Goal: Task Accomplishment & Management: Use online tool/utility

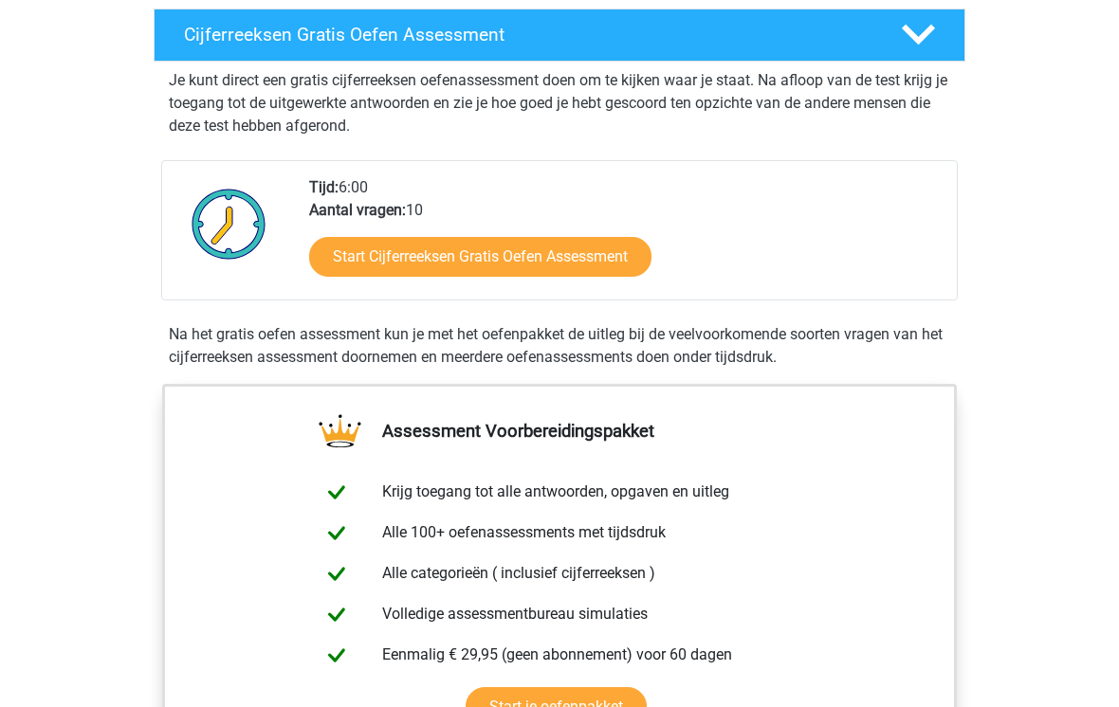
scroll to position [336, 0]
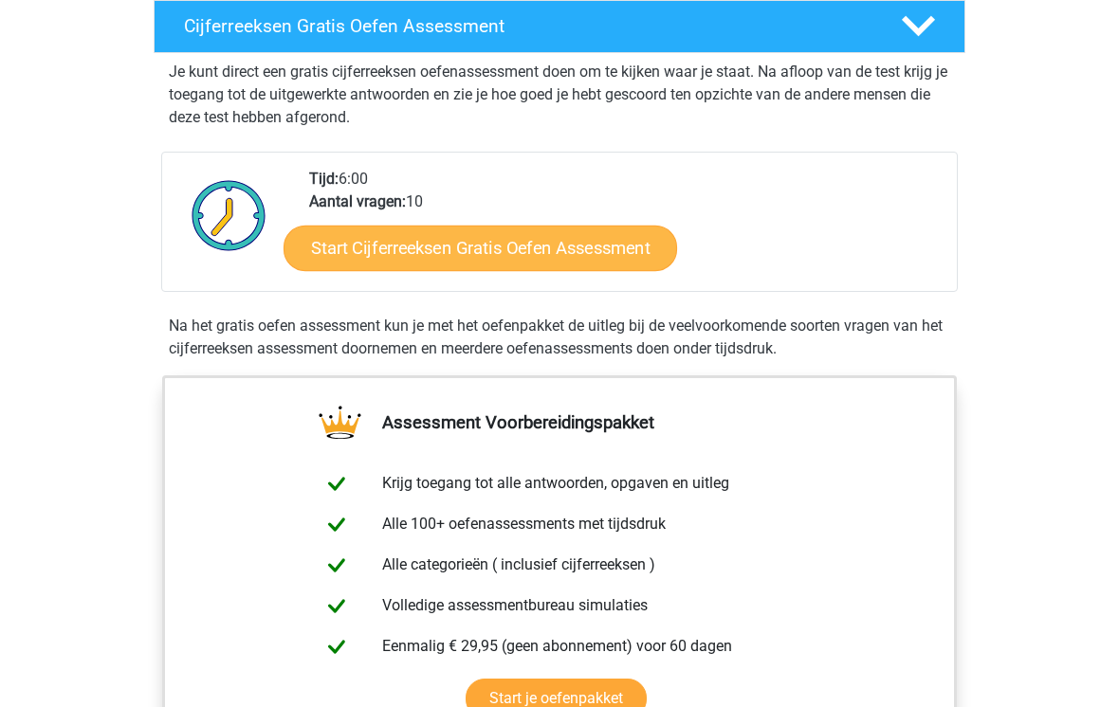
click at [629, 270] on link "Start Cijferreeksen Gratis Oefen Assessment" at bounding box center [479, 248] width 393 height 46
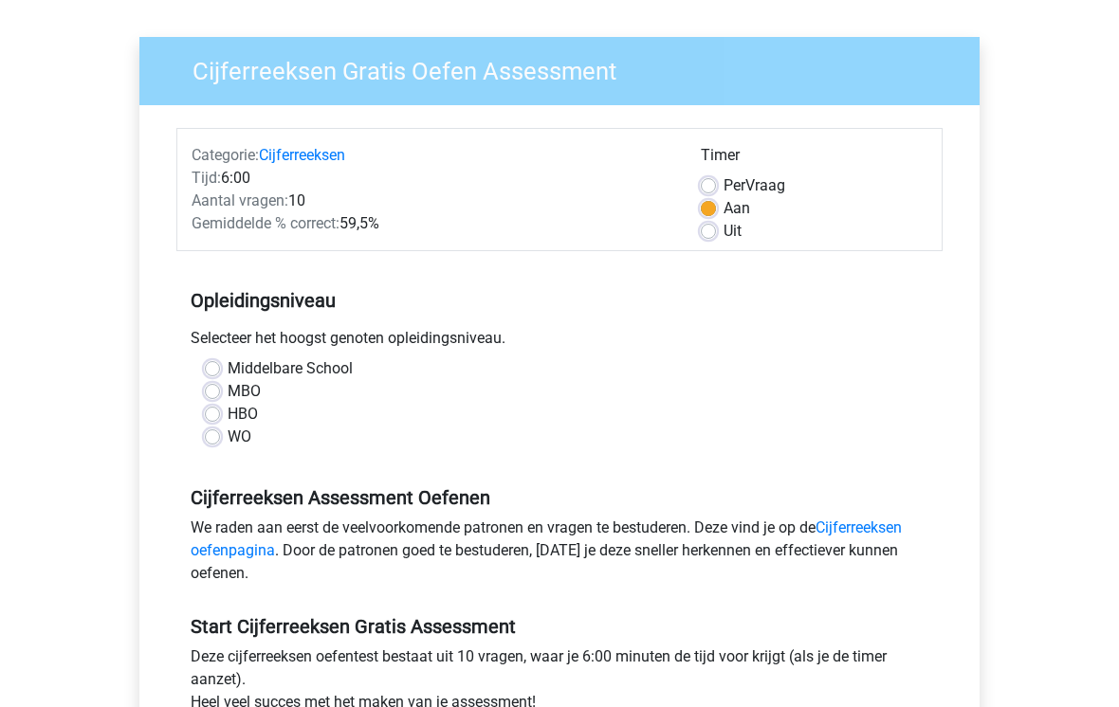
scroll to position [126, 0]
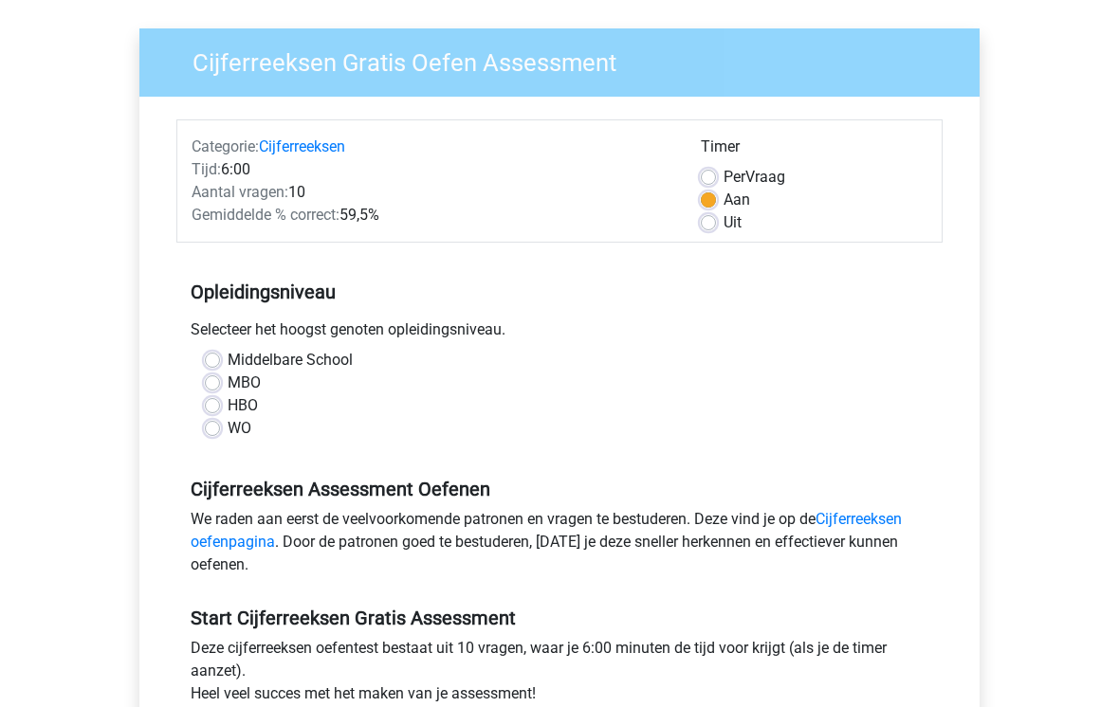
click at [244, 385] on label "MBO" at bounding box center [244, 384] width 33 height 23
click at [220, 385] on input "MBO" at bounding box center [212, 382] width 15 height 19
radio input "true"
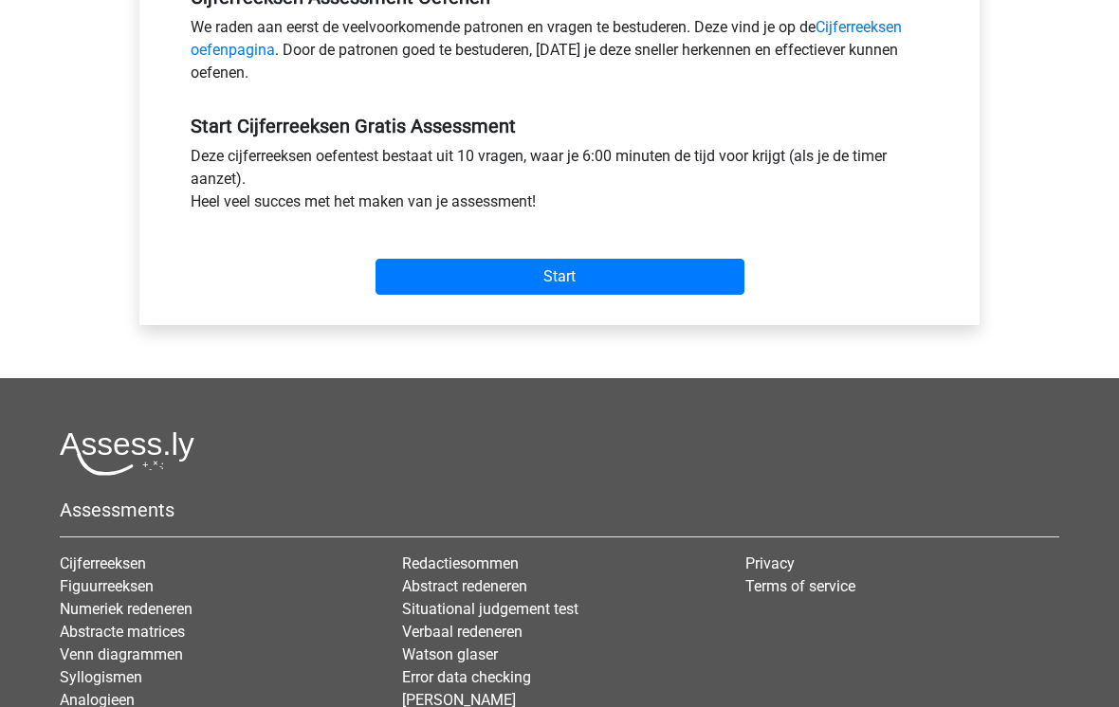
scroll to position [629, 0]
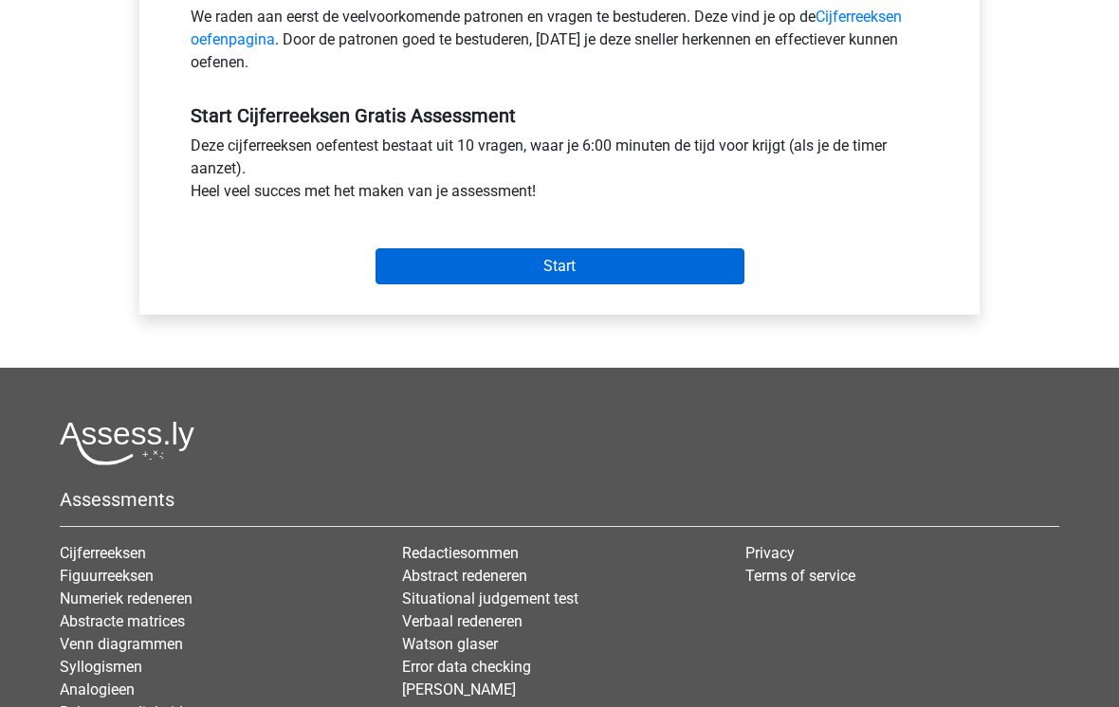
click at [650, 273] on input "Start" at bounding box center [559, 267] width 369 height 36
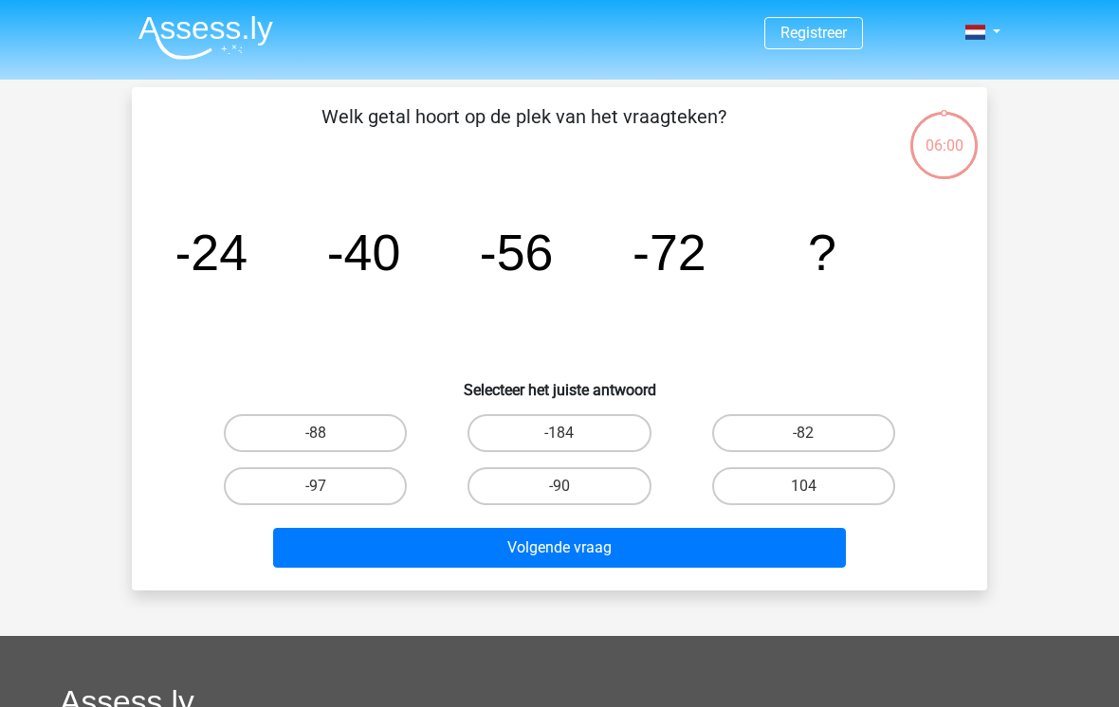
scroll to position [2, 0]
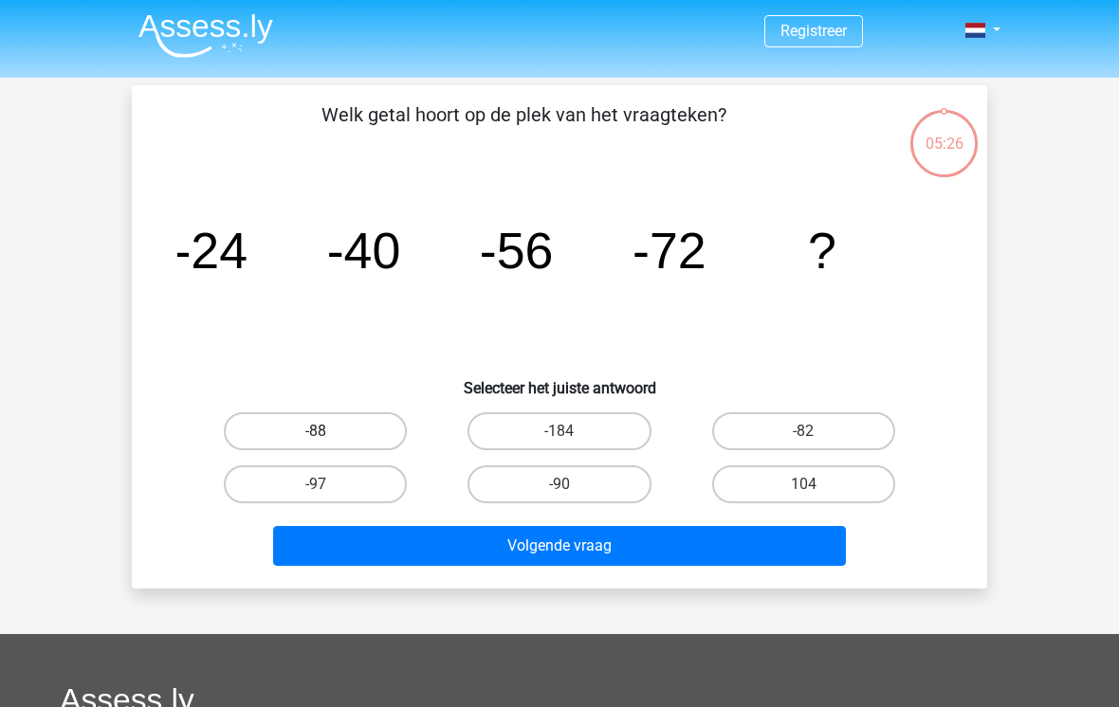
click at [307, 422] on label "-88" at bounding box center [315, 431] width 183 height 38
click at [316, 431] on input "-88" at bounding box center [322, 437] width 12 height 12
radio input "true"
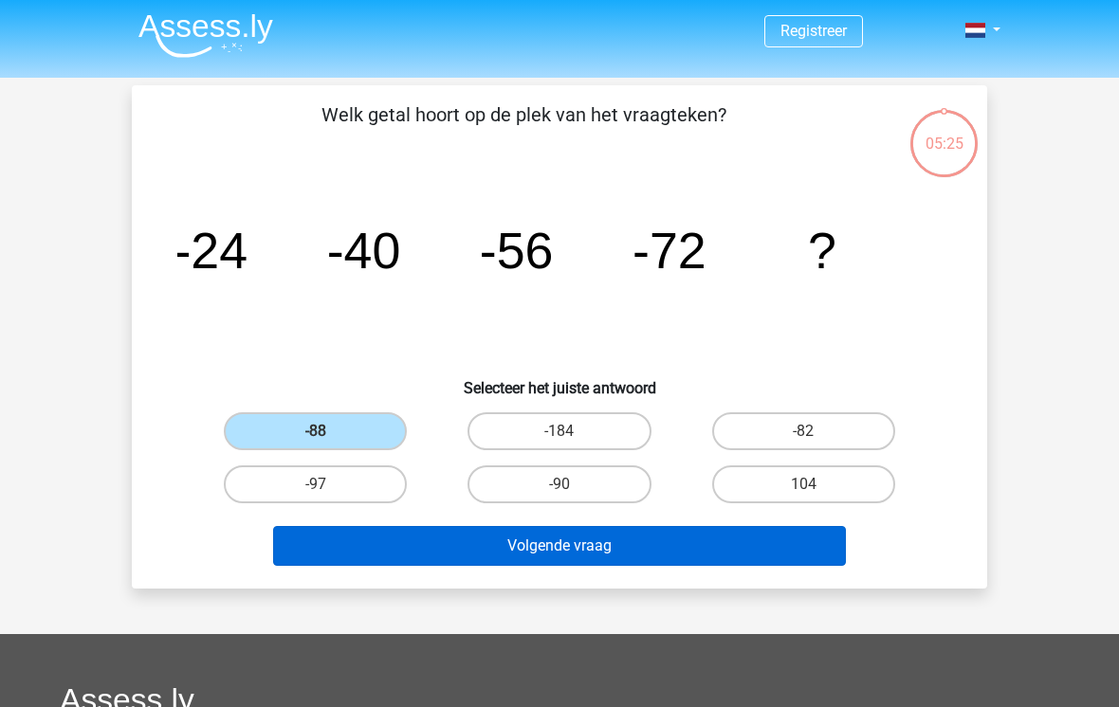
click at [738, 541] on button "Volgende vraag" at bounding box center [560, 546] width 574 height 40
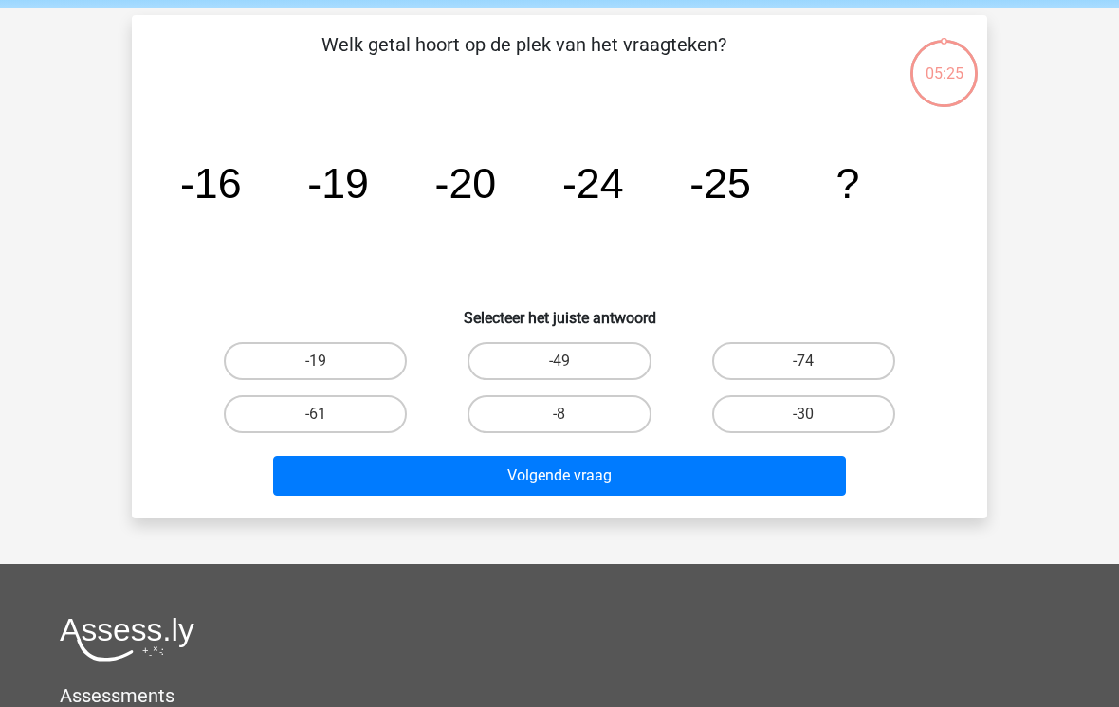
scroll to position [87, 0]
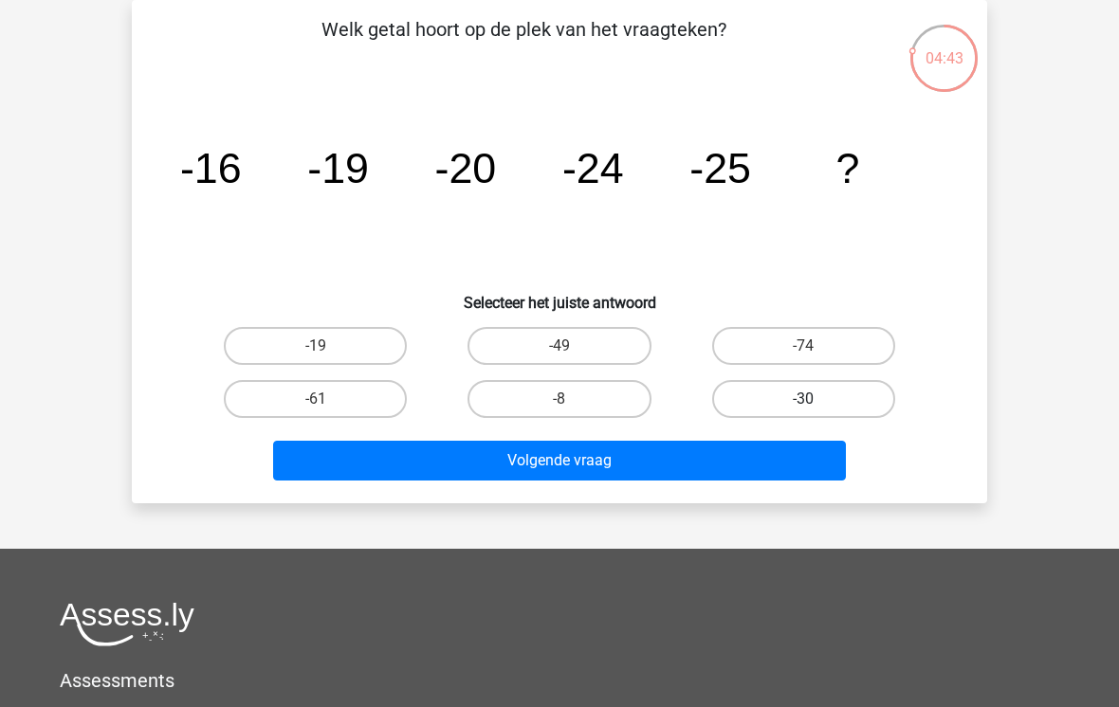
click at [821, 404] on label "-30" at bounding box center [803, 399] width 183 height 38
click at [815, 404] on input "-30" at bounding box center [809, 405] width 12 height 12
radio input "true"
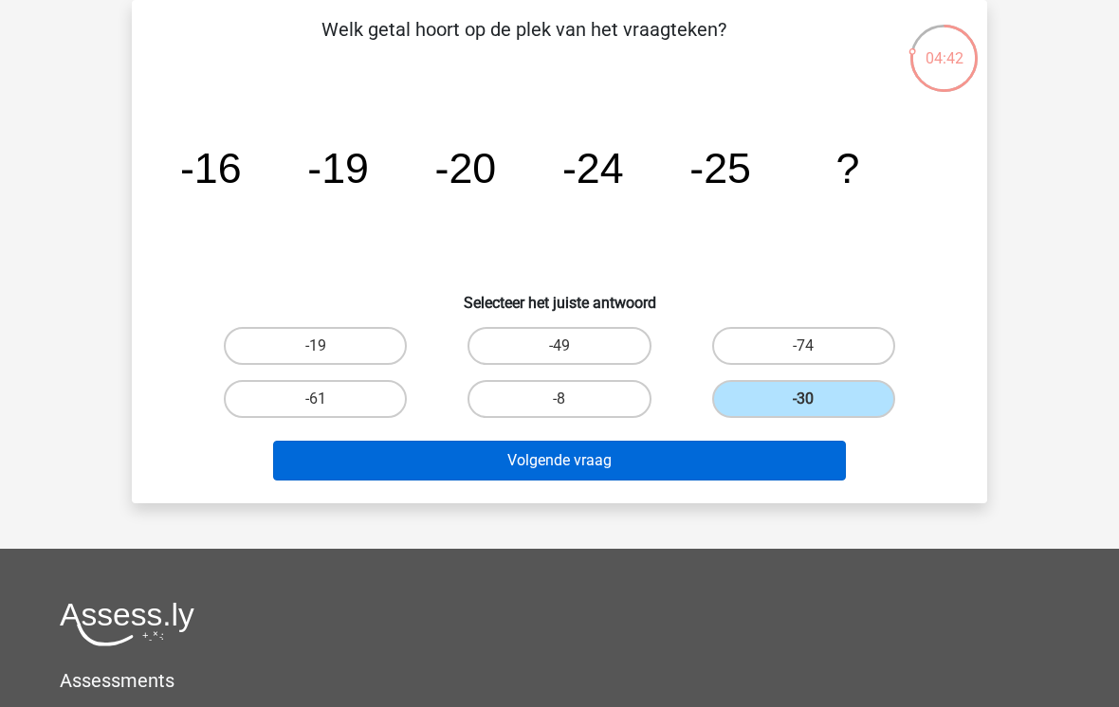
click at [778, 450] on button "Volgende vraag" at bounding box center [560, 461] width 574 height 40
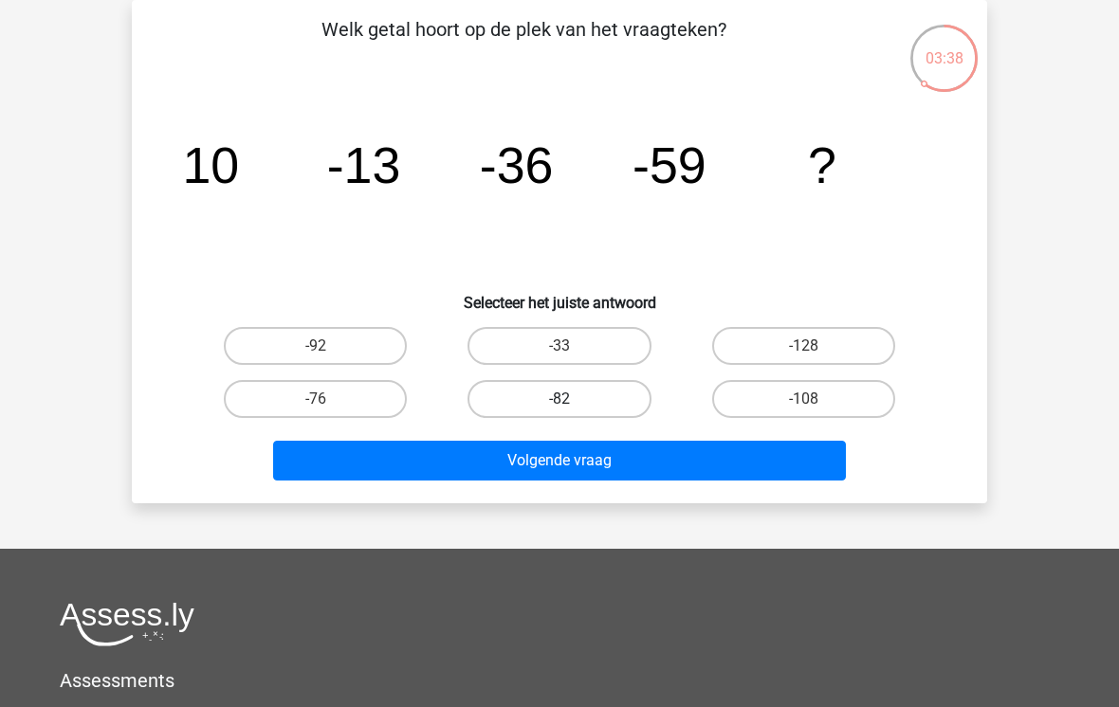
click at [577, 388] on label "-82" at bounding box center [558, 399] width 183 height 38
click at [572, 399] on input "-82" at bounding box center [565, 405] width 12 height 12
radio input "true"
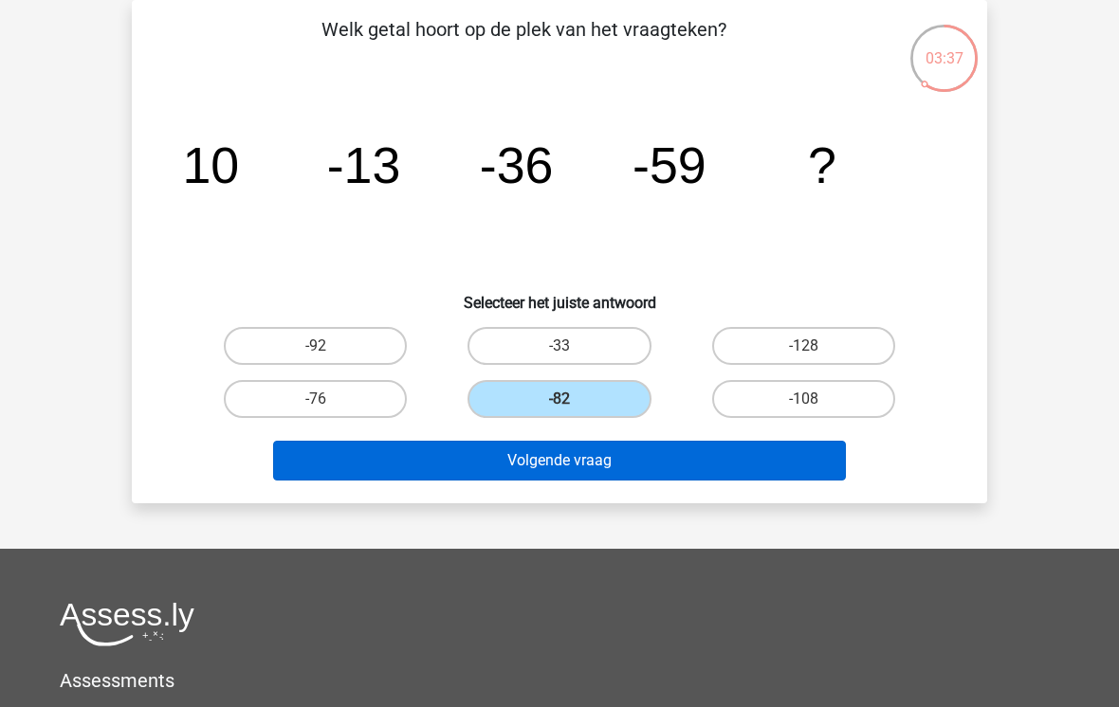
click at [705, 467] on button "Volgende vraag" at bounding box center [560, 461] width 574 height 40
